Goal: Find specific page/section: Find specific page/section

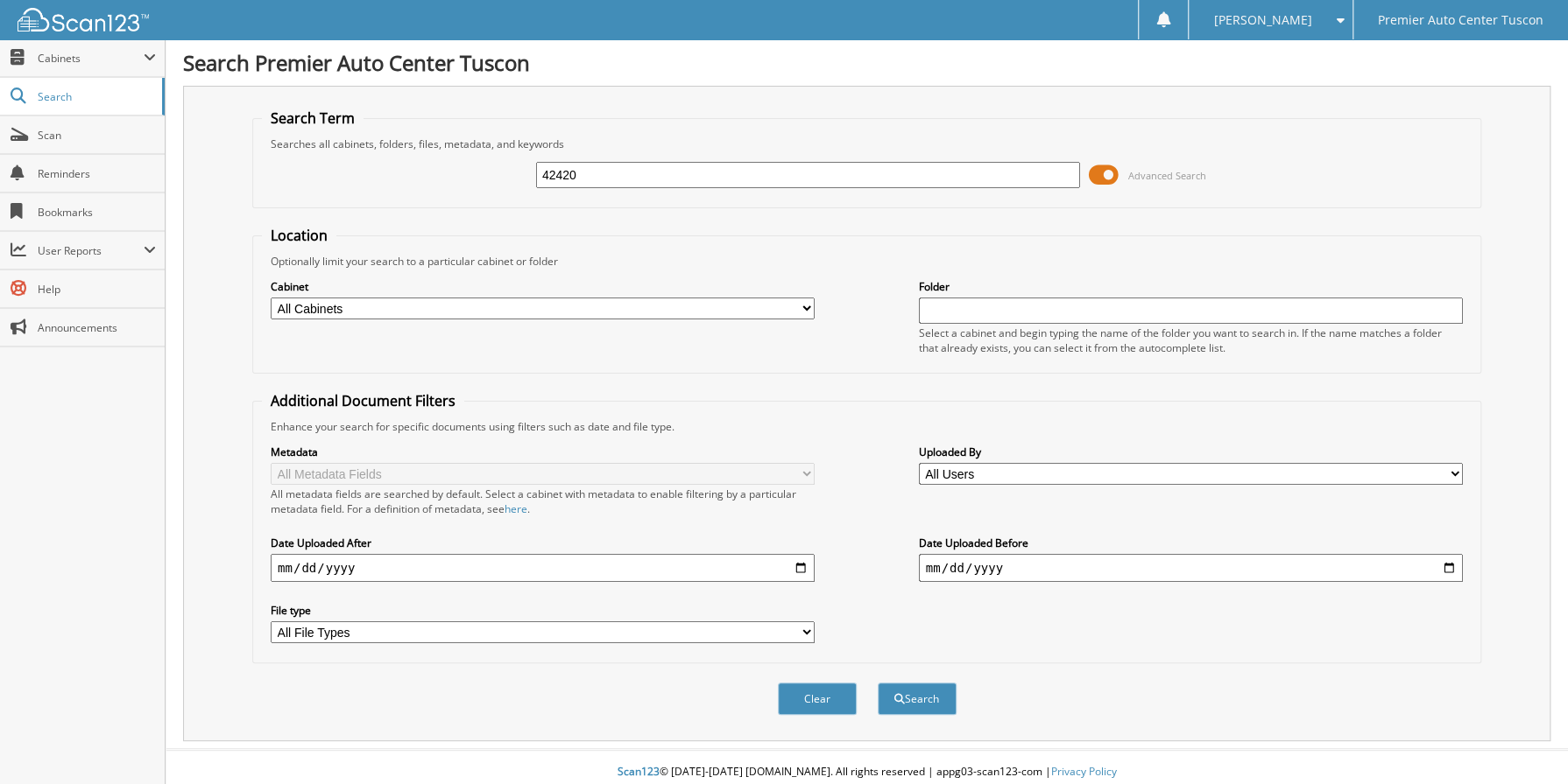
type input "42420"
click at [877, 683] on button "Search" at bounding box center [916, 699] width 79 height 32
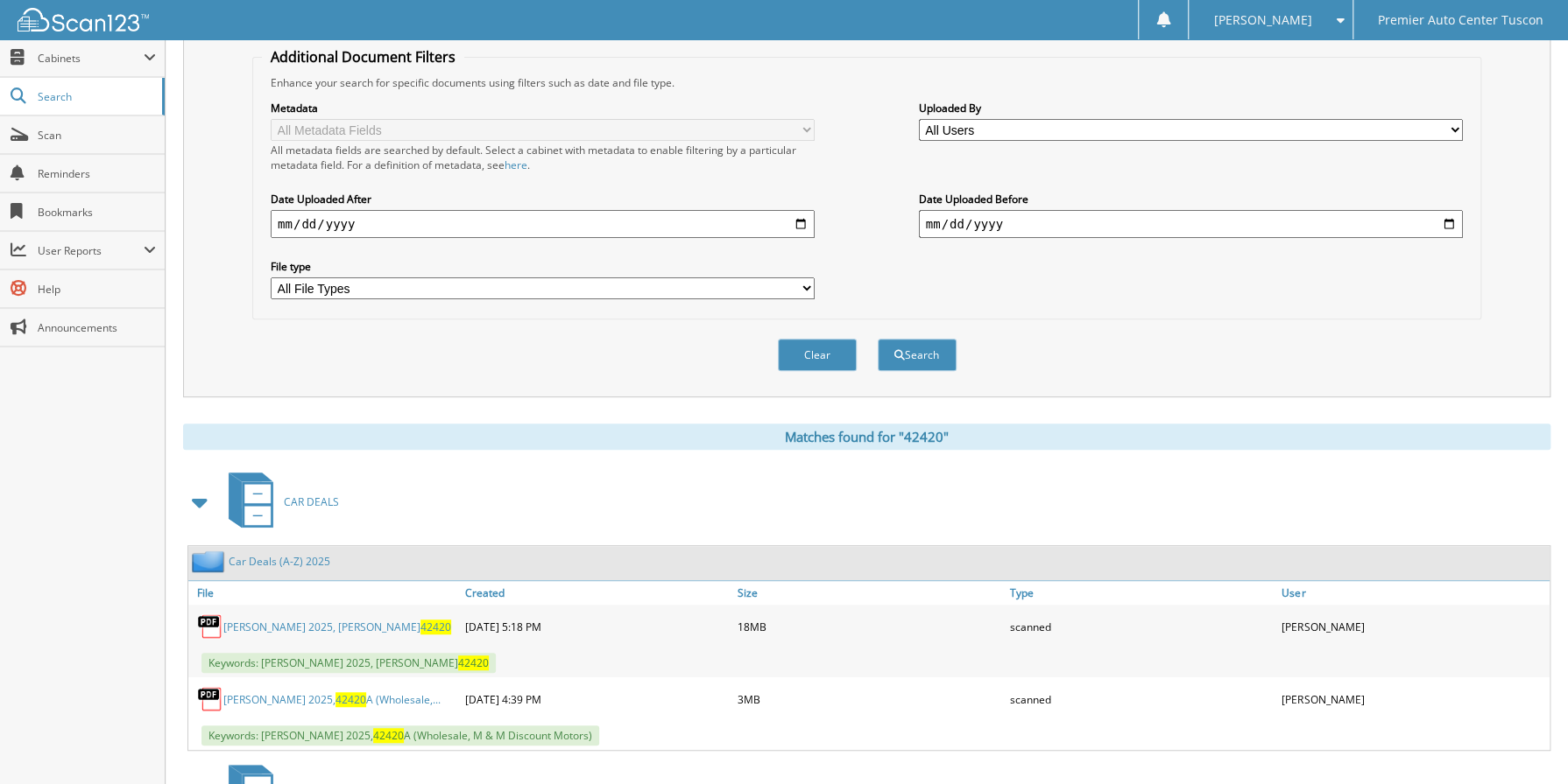
scroll to position [350, 0]
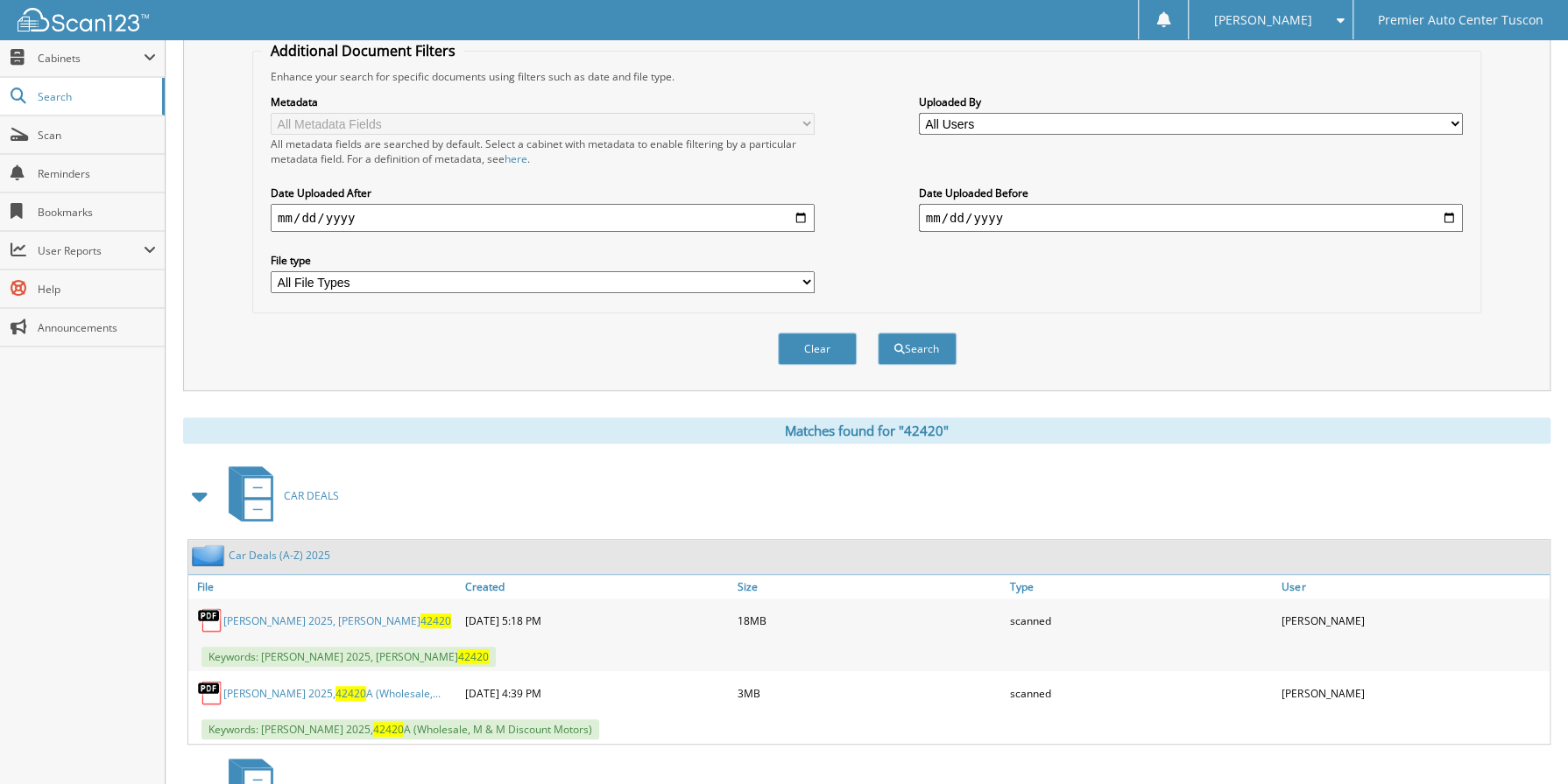
click at [297, 613] on link "Jones, Mary 2025, Wetmore 42420" at bounding box center [337, 621] width 228 height 15
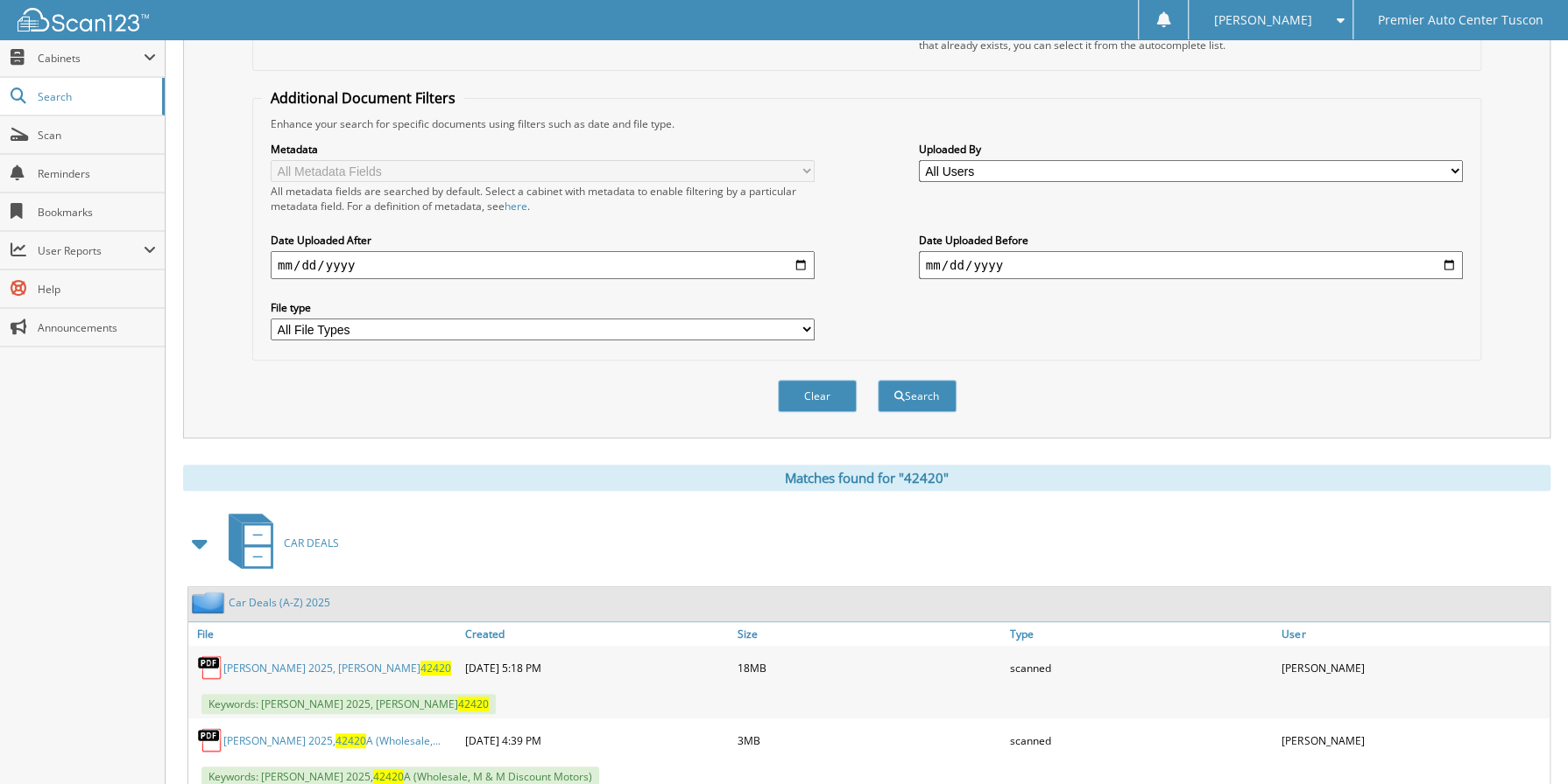
scroll to position [88, 0]
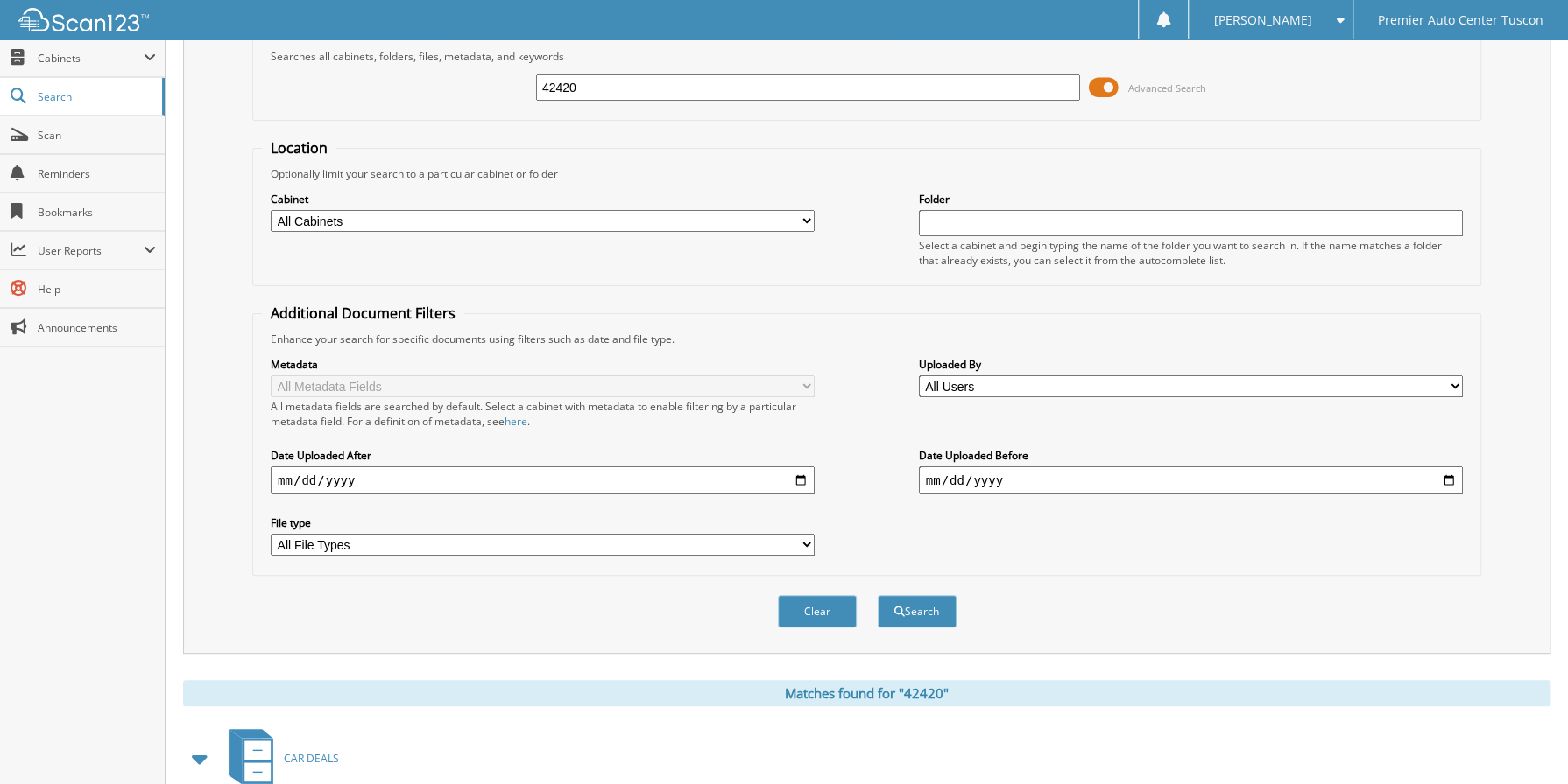
drag, startPoint x: 589, startPoint y: 80, endPoint x: 345, endPoint y: 102, distance: 245.0
click at [345, 102] on div "42420 Advanced Search" at bounding box center [866, 88] width 1209 height 48
type input "[PERSON_NAME]"
click at [877, 595] on button "Search" at bounding box center [916, 611] width 79 height 32
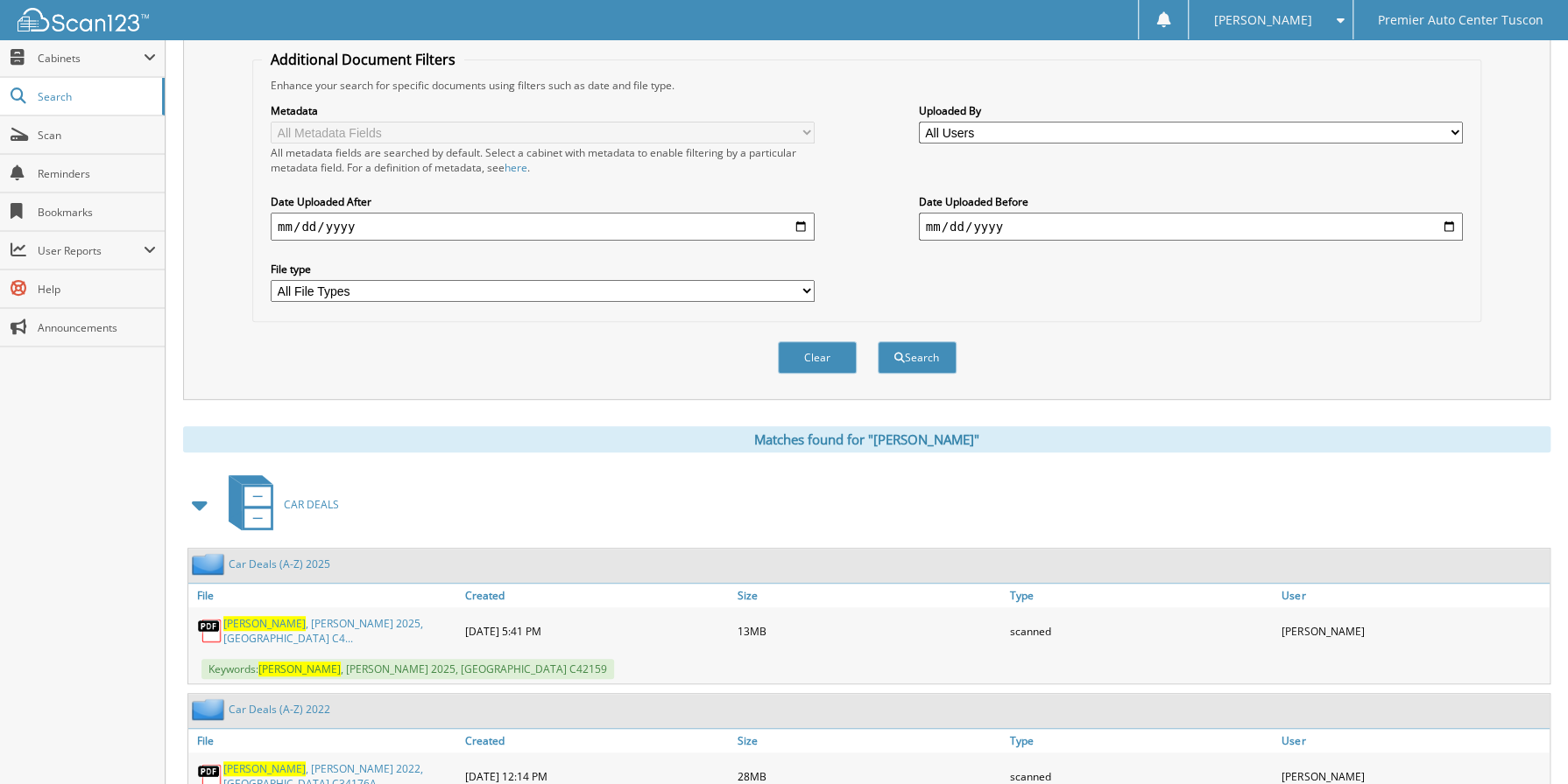
scroll to position [350, 0]
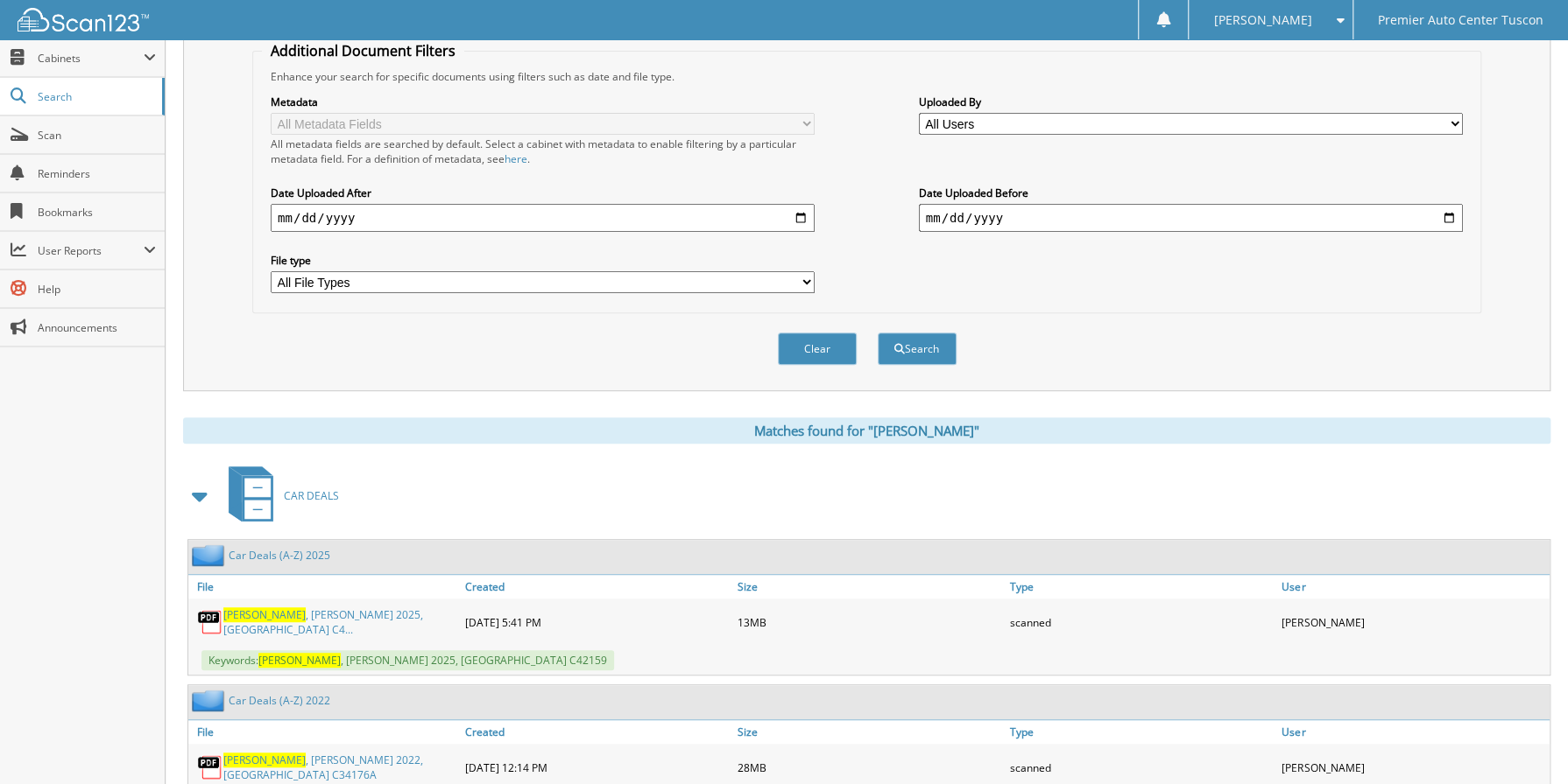
click at [305, 618] on link "[PERSON_NAME] 2025, [GEOGRAPHIC_DATA] C4..." at bounding box center [340, 622] width 233 height 30
